Goal: Information Seeking & Learning: Check status

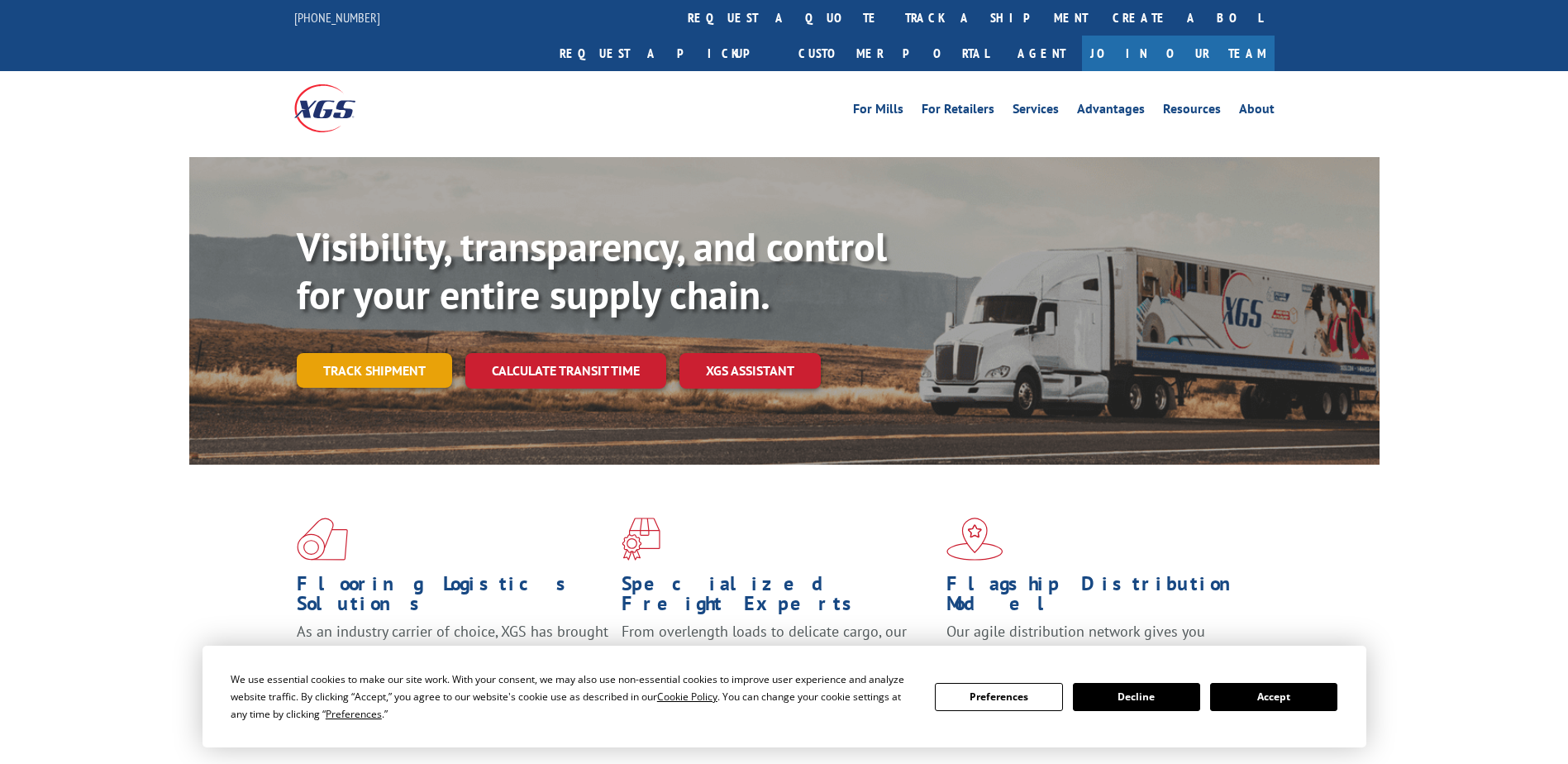
click at [371, 353] on link "Track shipment" at bounding box center [374, 371] width 156 height 35
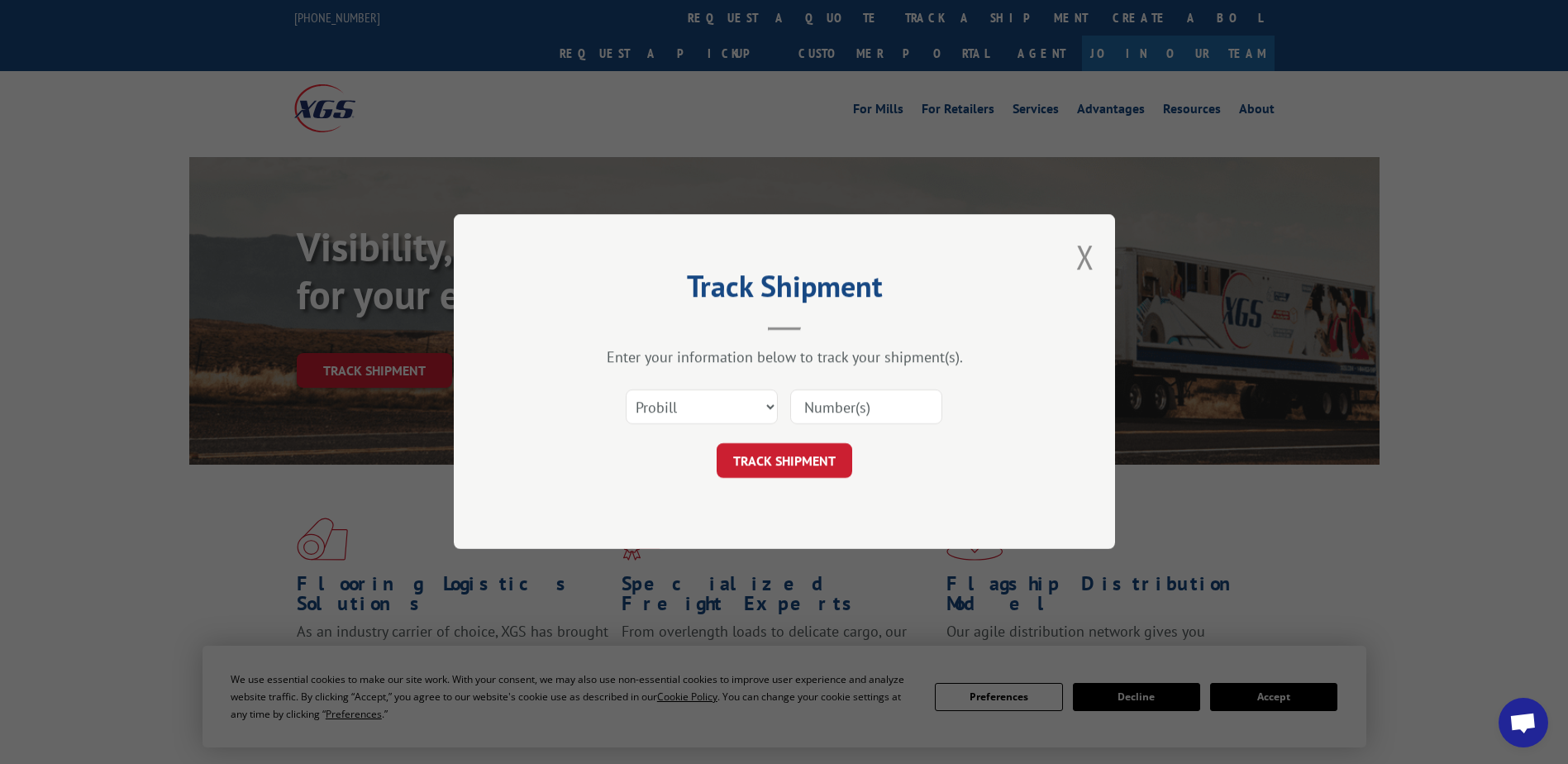
click at [872, 412] on input at bounding box center [866, 408] width 152 height 35
type input "17673761"
click button "TRACK SHIPMENT" at bounding box center [784, 461] width 135 height 35
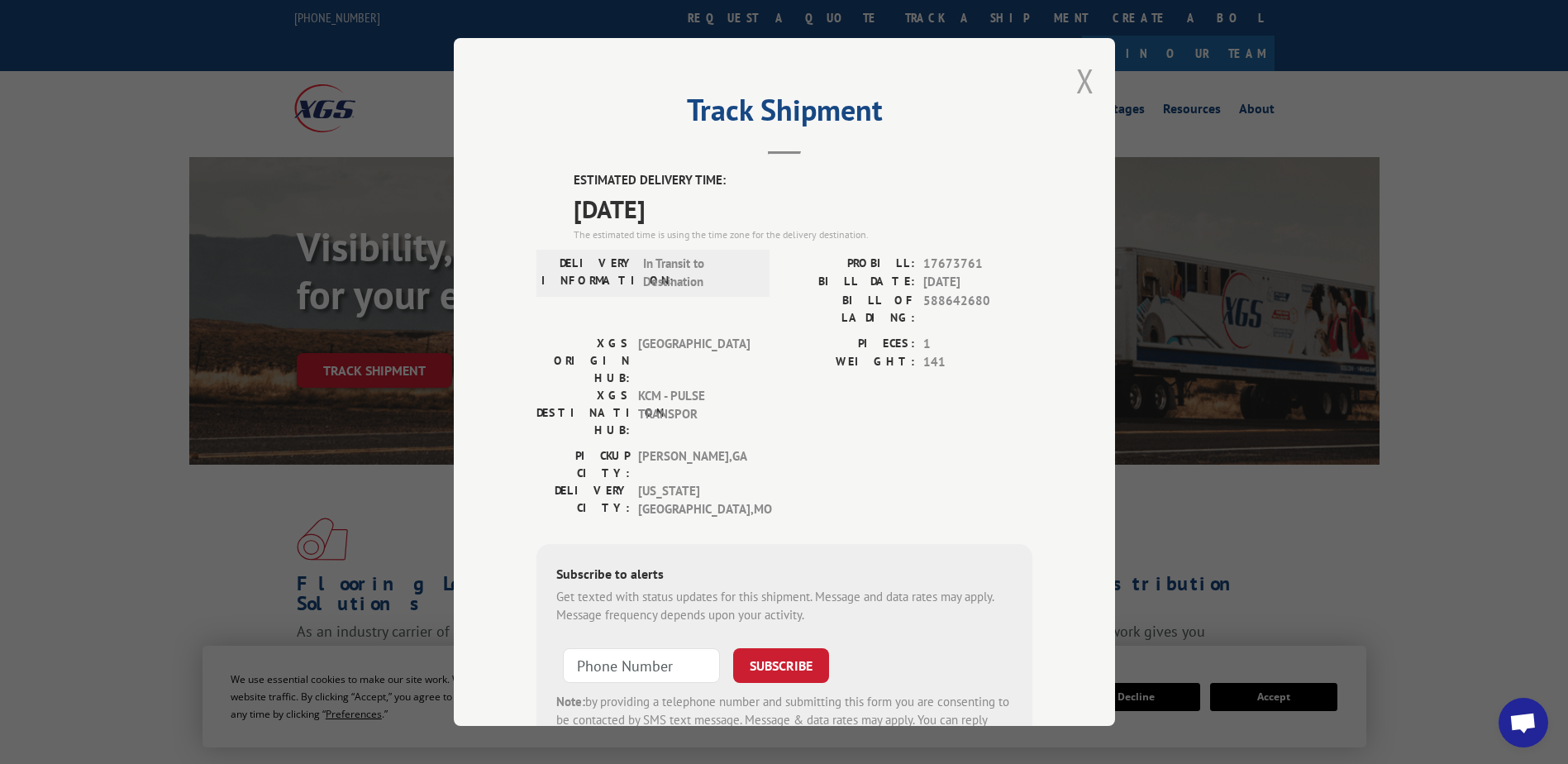
click at [1076, 87] on button "Close modal" at bounding box center [1085, 81] width 18 height 44
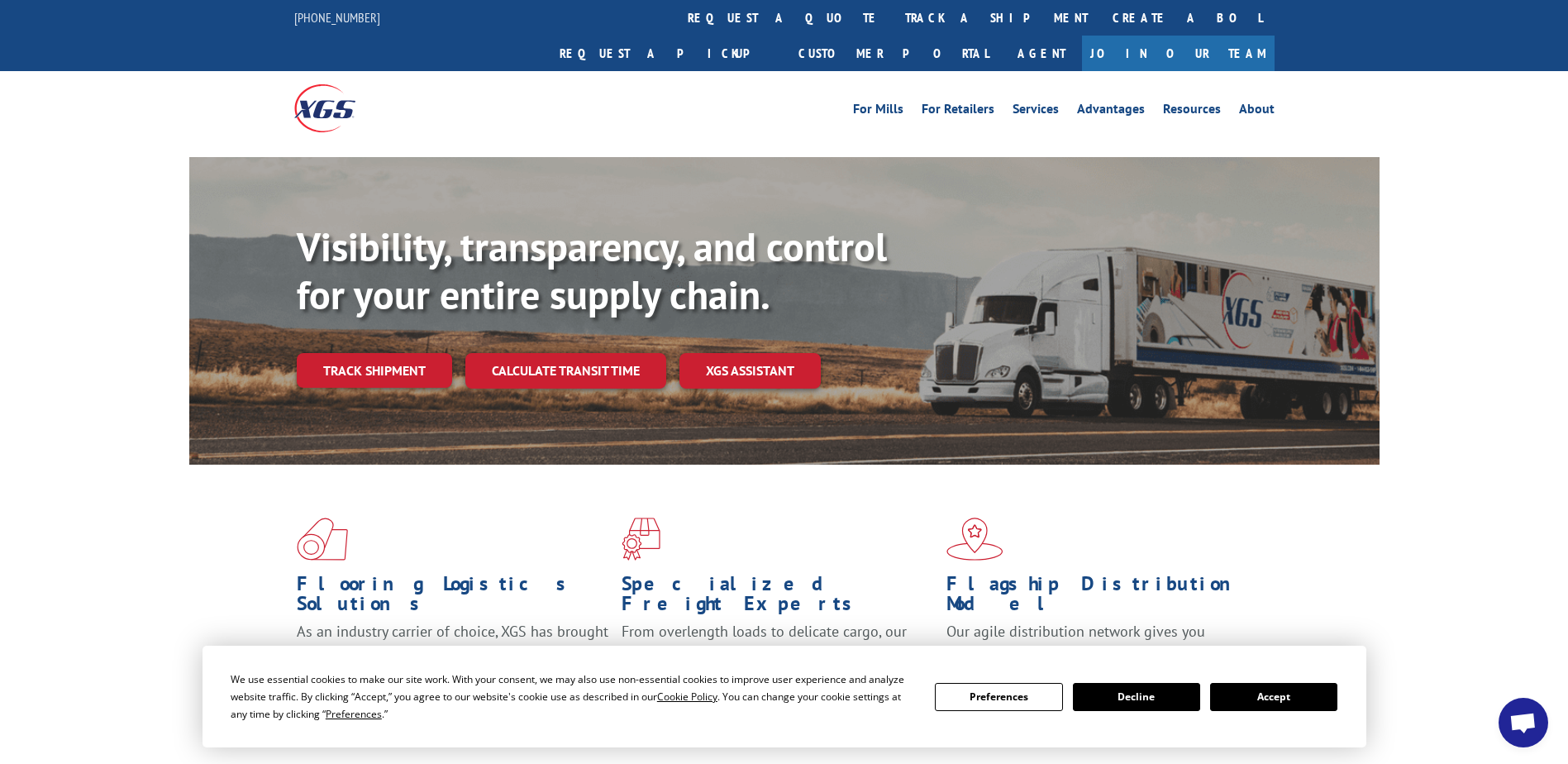
click at [298, 300] on div "Visibility, transparency, and control for your entire supply chain. Track shipm…" at bounding box center [837, 339] width 1083 height 231
click at [333, 353] on link "Track shipment" at bounding box center [374, 371] width 156 height 35
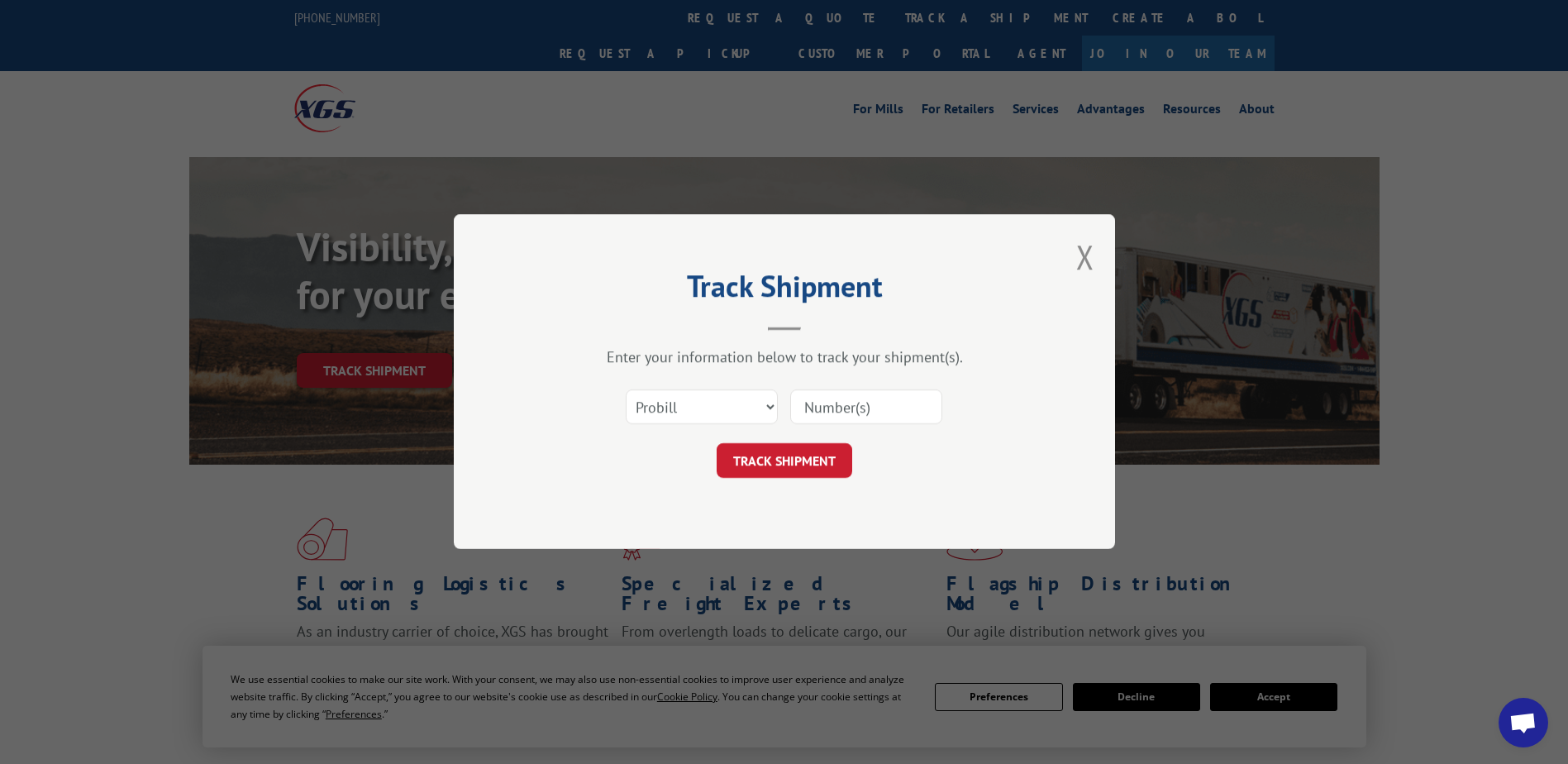
click at [858, 400] on input at bounding box center [866, 408] width 152 height 35
type input "17673761"
click button "TRACK SHIPMENT" at bounding box center [784, 461] width 135 height 35
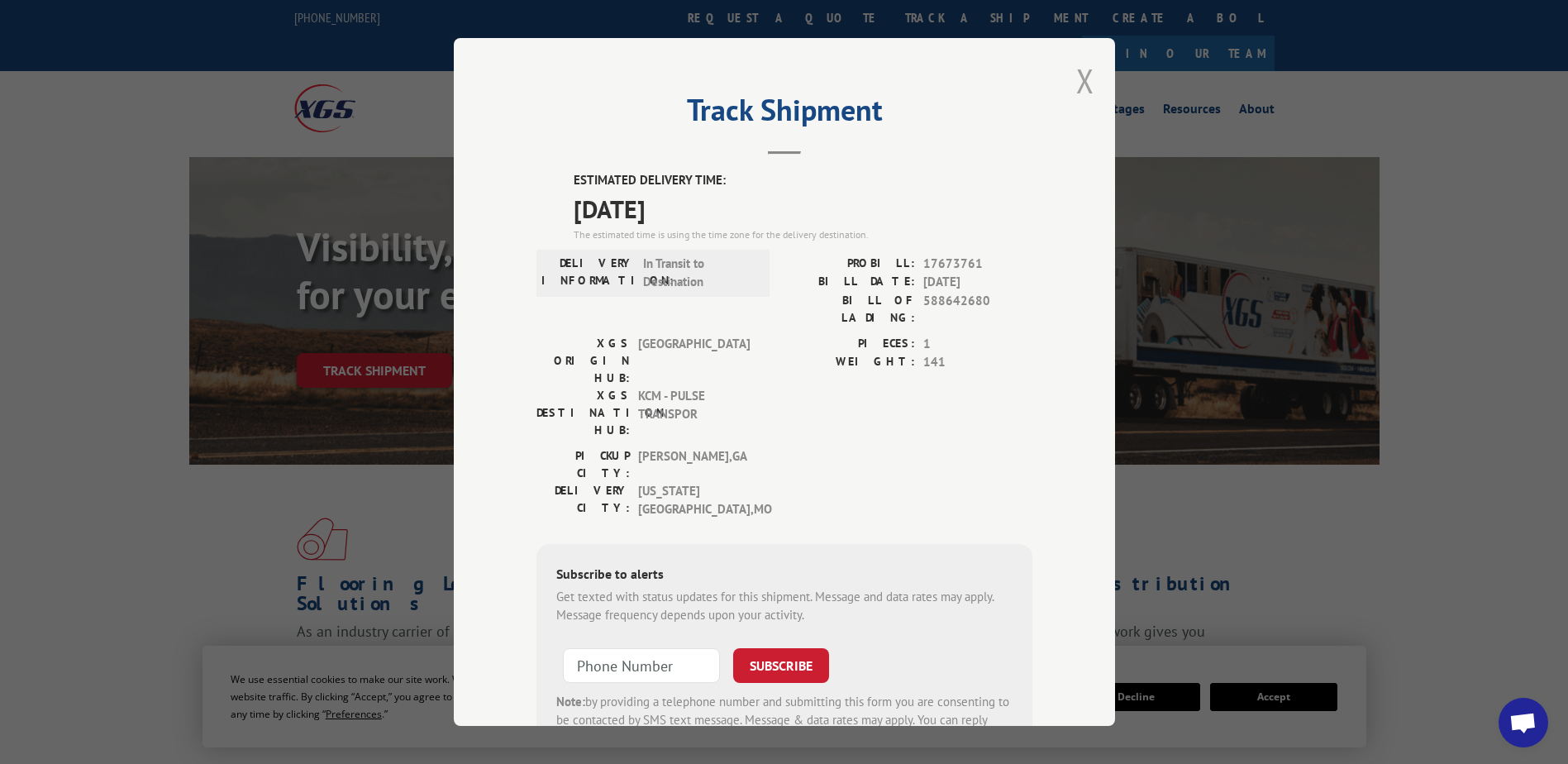
click at [1080, 75] on button "Close modal" at bounding box center [1085, 81] width 18 height 44
